Goal: Task Accomplishment & Management: Use online tool/utility

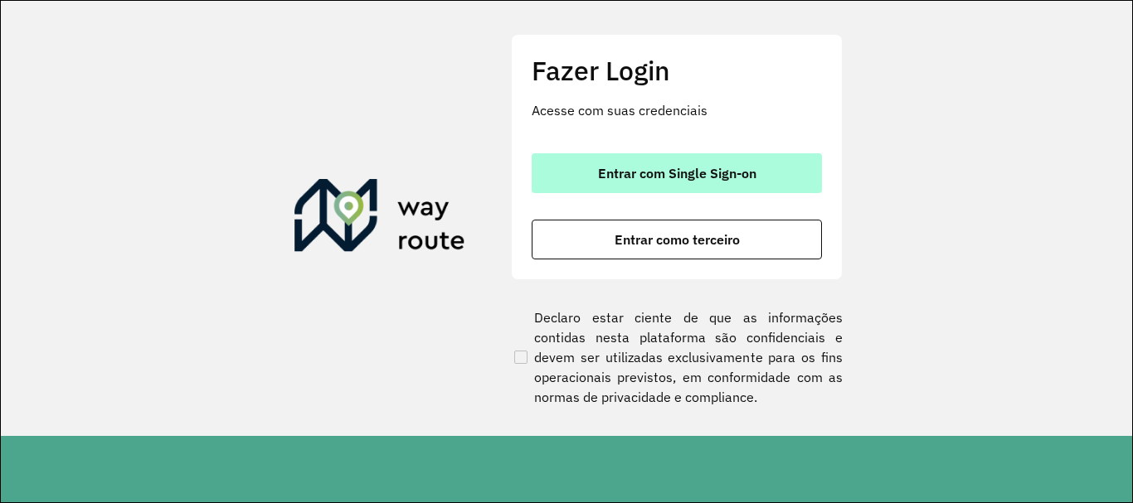
click at [670, 186] on button "Entrar com Single Sign-on" at bounding box center [677, 173] width 290 height 40
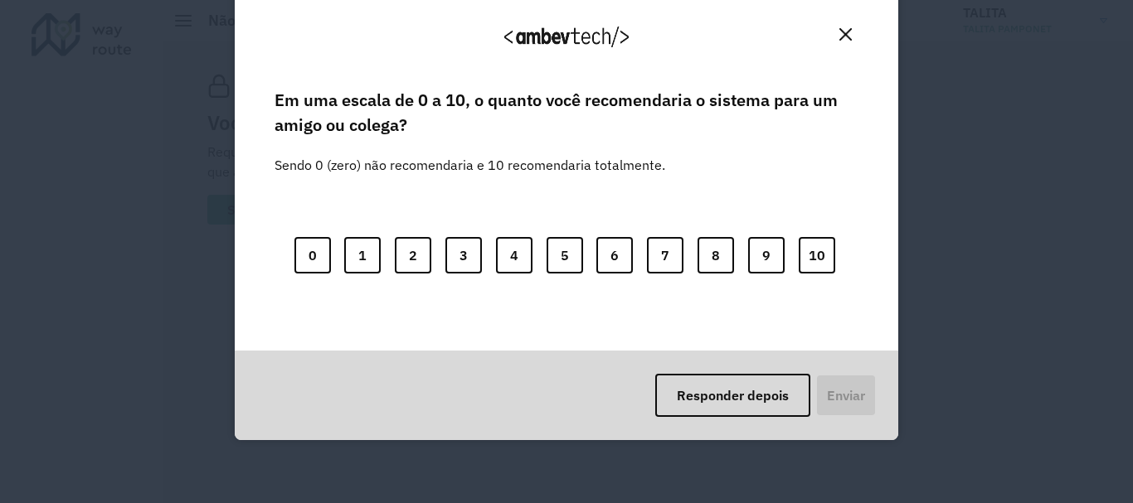
click at [848, 30] on img "Close" at bounding box center [845, 34] width 12 height 12
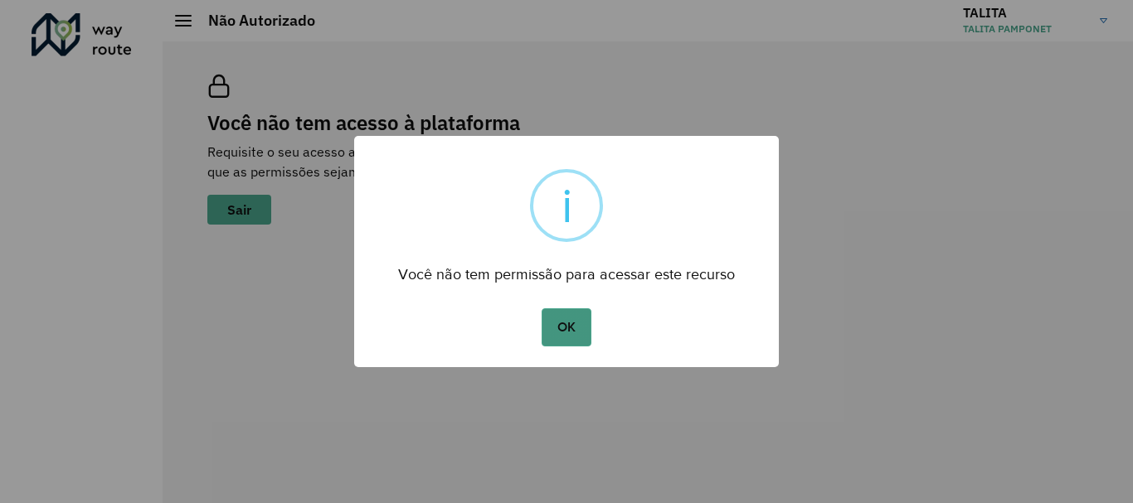
click at [586, 314] on button "OK" at bounding box center [566, 328] width 49 height 38
